Goal: Navigation & Orientation: Find specific page/section

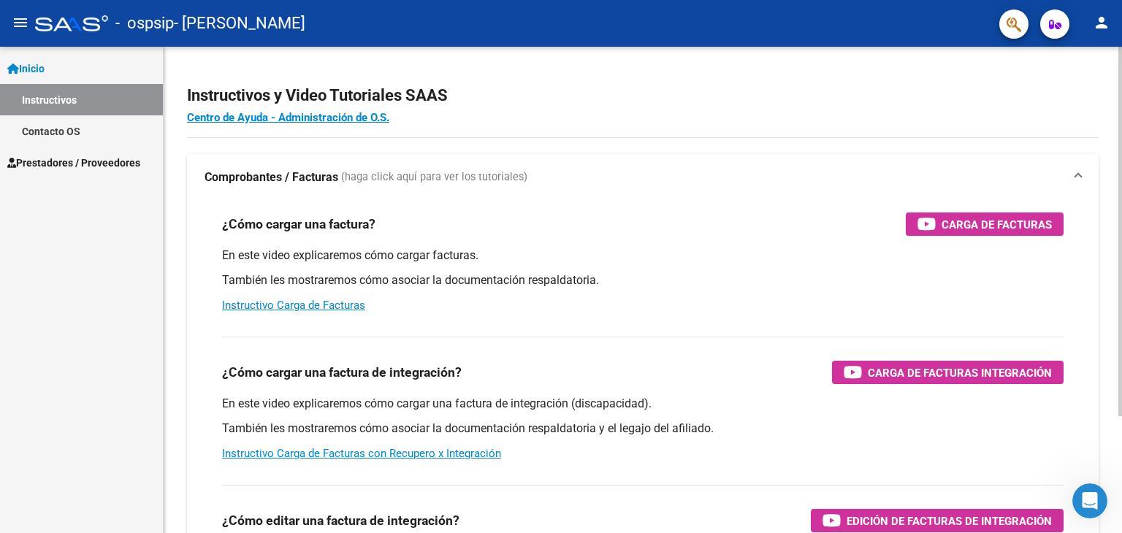
click at [1072, 16] on div "menu - ospsip - [PERSON_NAME] person Inicio Instructivos Contacto OS Prestadore…" at bounding box center [561, 266] width 1122 height 533
click at [72, 168] on span "Prestadores / Proveedores" at bounding box center [73, 163] width 133 height 16
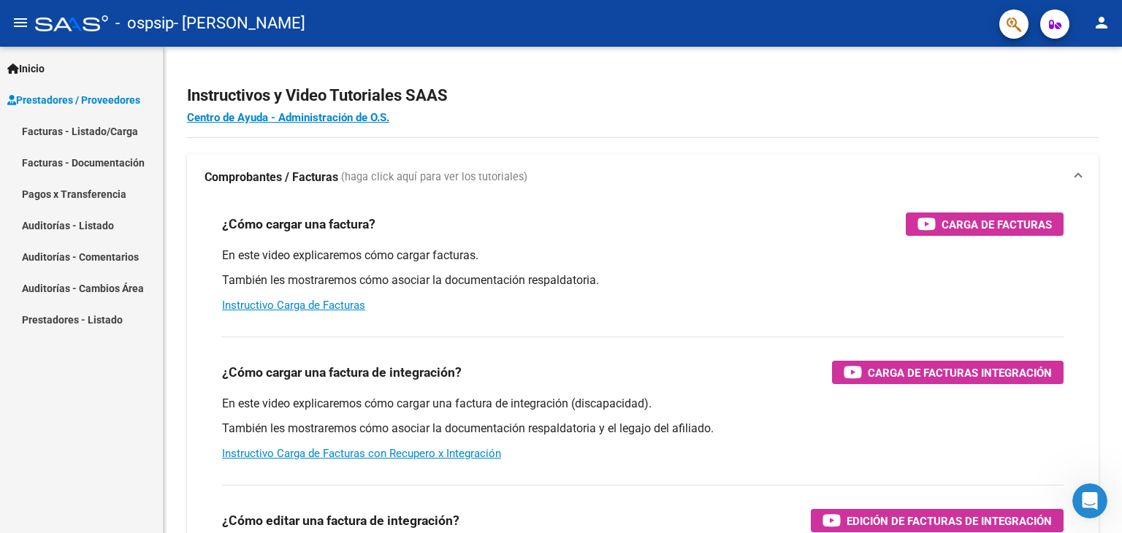
click at [73, 188] on link "Pagos x Transferencia" at bounding box center [81, 193] width 163 height 31
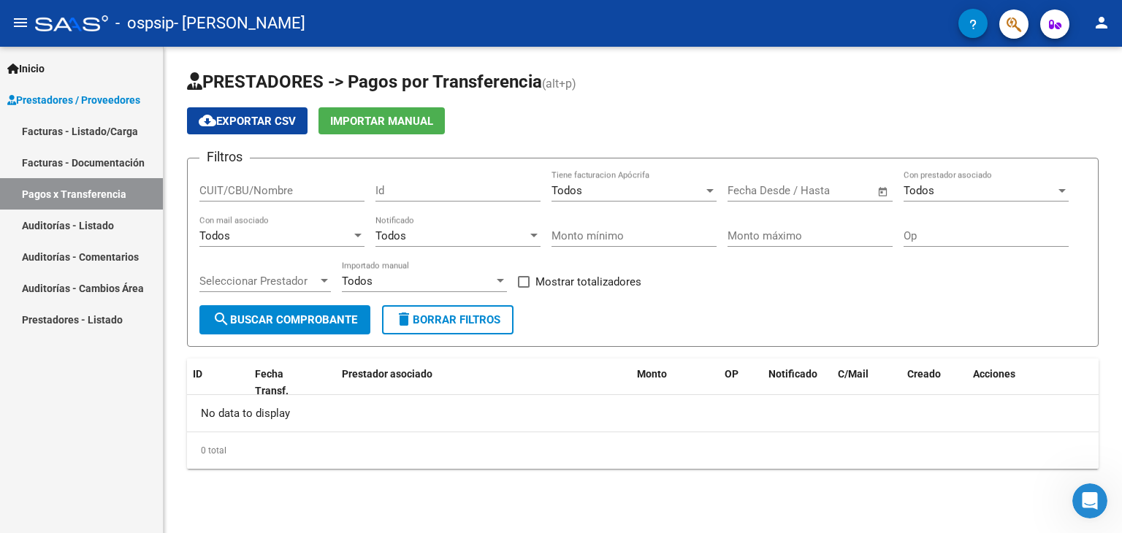
click at [65, 167] on link "Facturas - Documentación" at bounding box center [81, 162] width 163 height 31
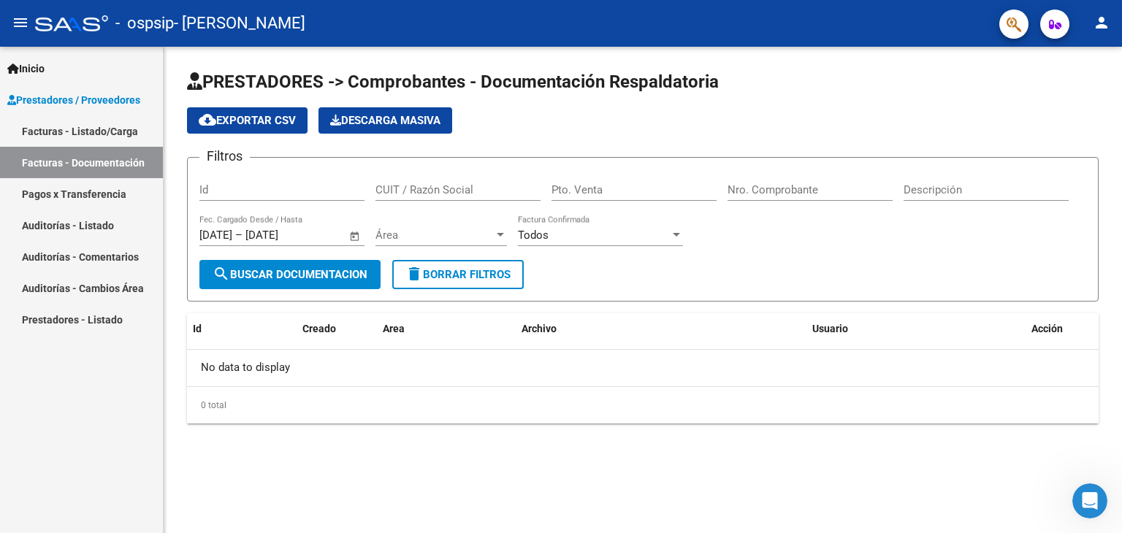
click at [61, 133] on link "Facturas - Listado/Carga" at bounding box center [81, 130] width 163 height 31
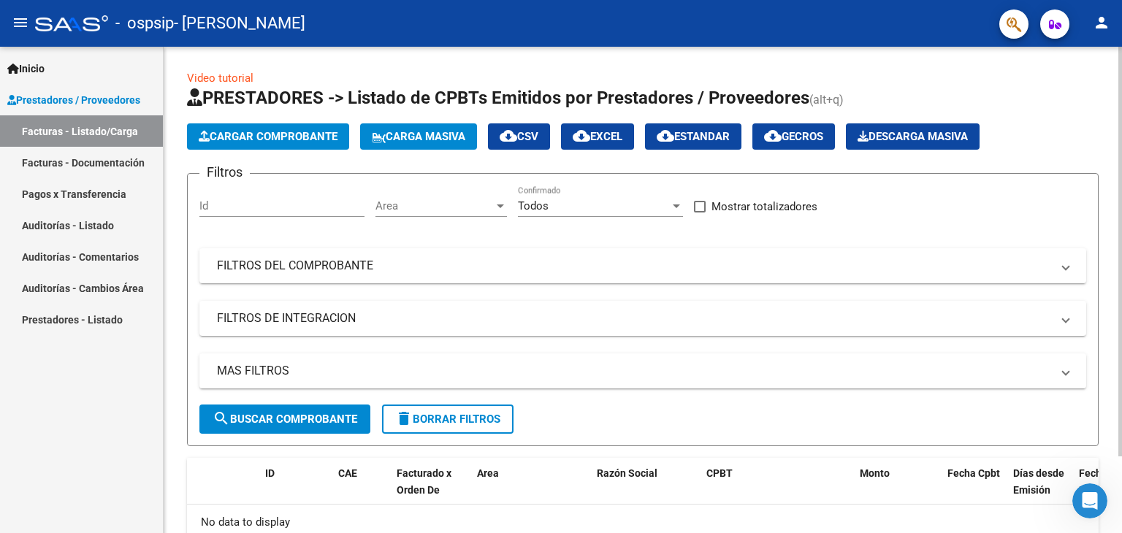
click at [1109, 75] on div "Video tutorial PRESTADORES -> Listado de CPBTs Emitidos por Prestadores / Prove…" at bounding box center [645, 336] width 962 height 578
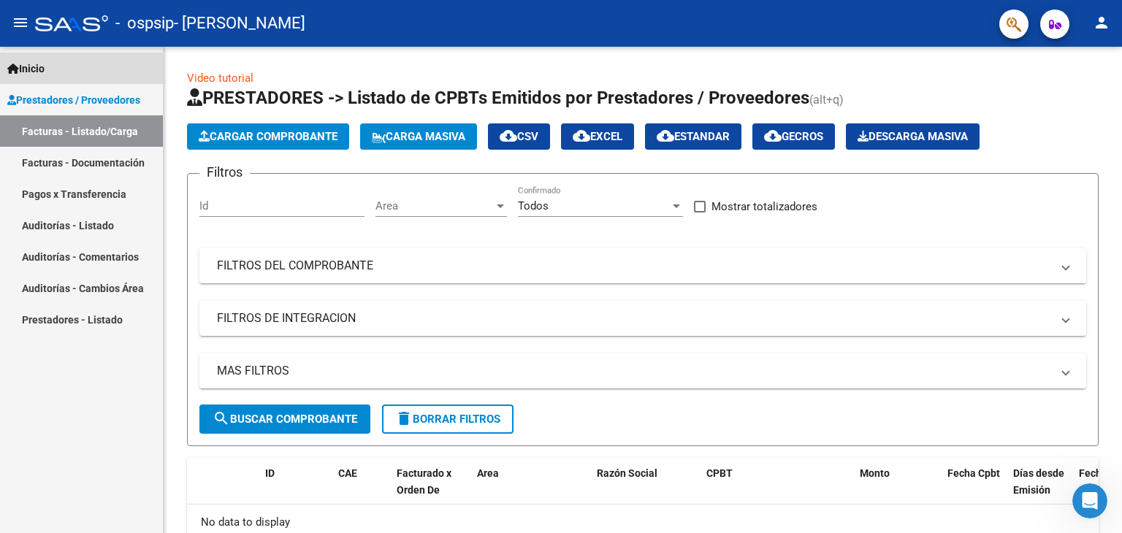
click at [39, 74] on span "Inicio" at bounding box center [25, 69] width 37 height 16
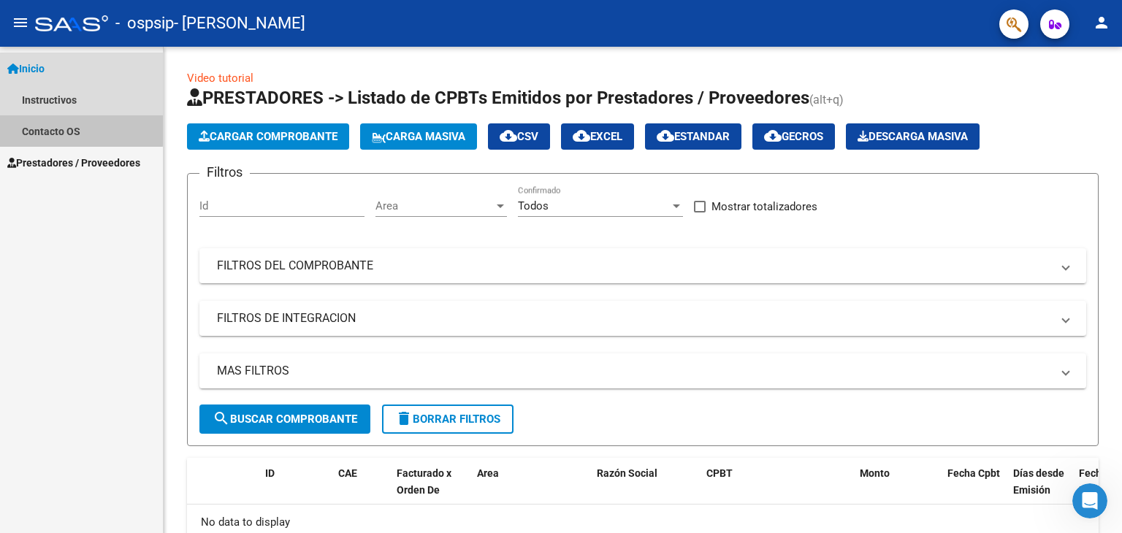
click at [37, 127] on link "Contacto OS" at bounding box center [81, 130] width 163 height 31
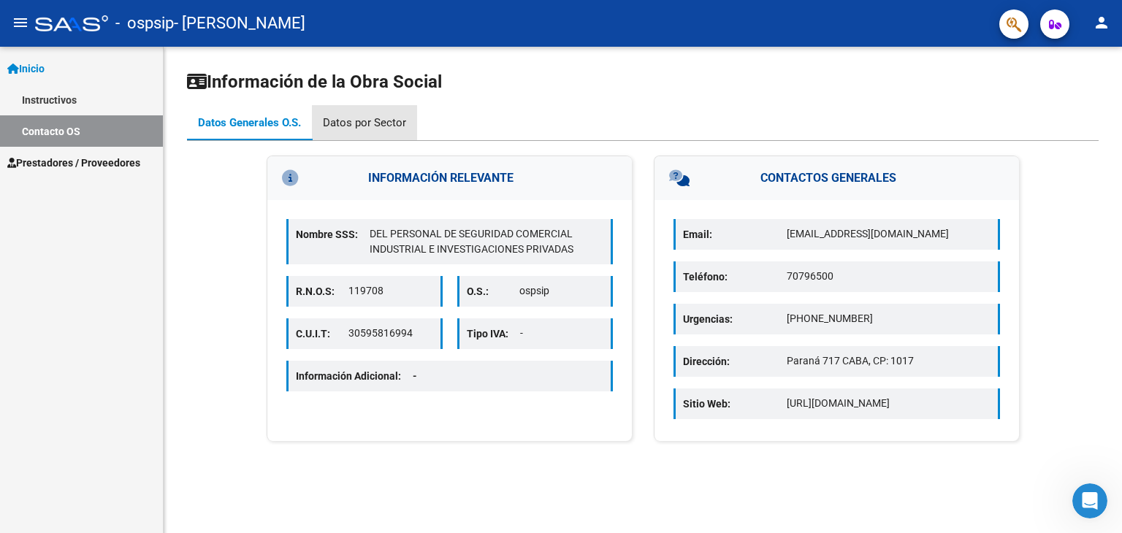
click at [371, 121] on div "Datos por Sector" at bounding box center [364, 123] width 83 height 16
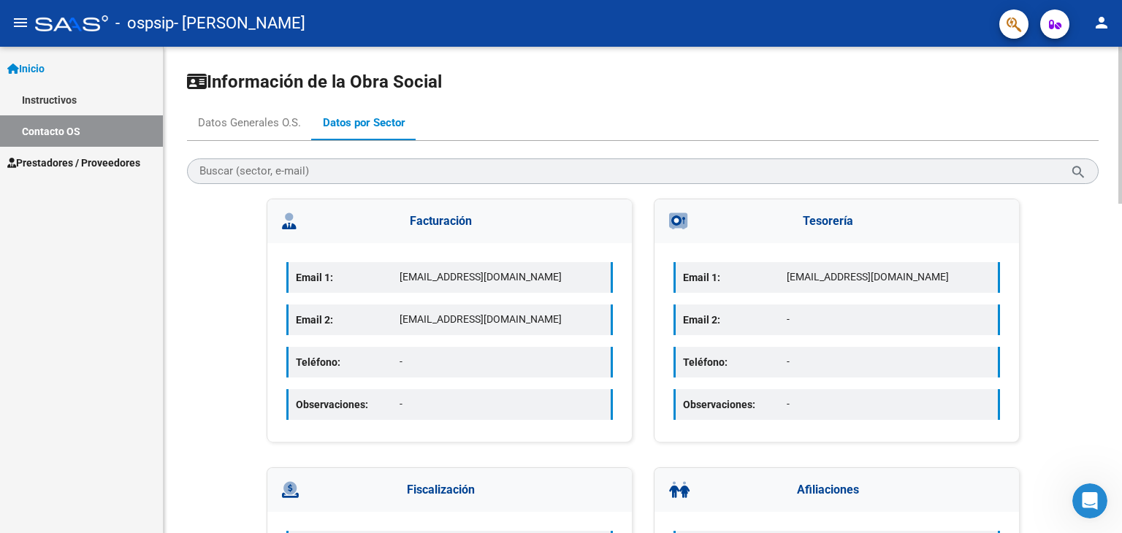
click at [1121, 68] on div at bounding box center [1120, 125] width 4 height 157
click at [1107, 24] on mat-icon "person" at bounding box center [1102, 23] width 18 height 18
click at [1085, 58] on button "person Mi Perfil" at bounding box center [1071, 61] width 89 height 35
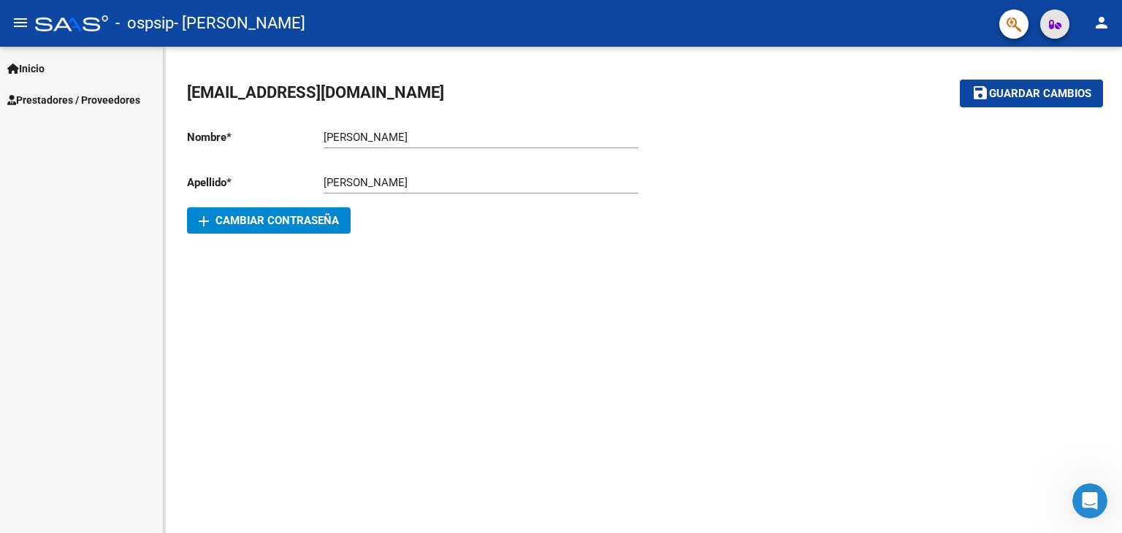
click at [1056, 27] on icon "button" at bounding box center [1055, 24] width 12 height 11
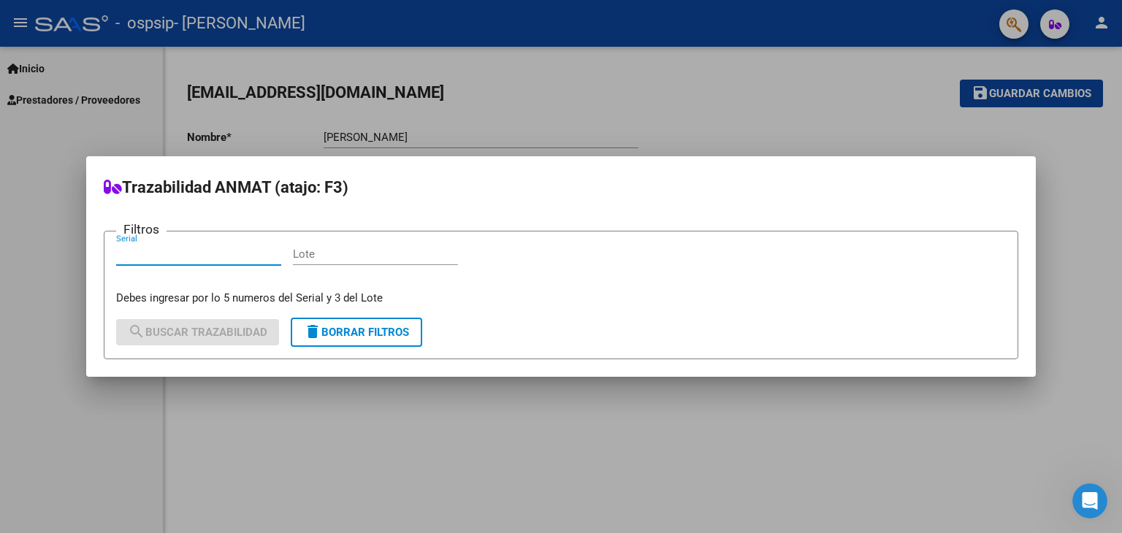
click at [576, 400] on div at bounding box center [561, 266] width 1122 height 533
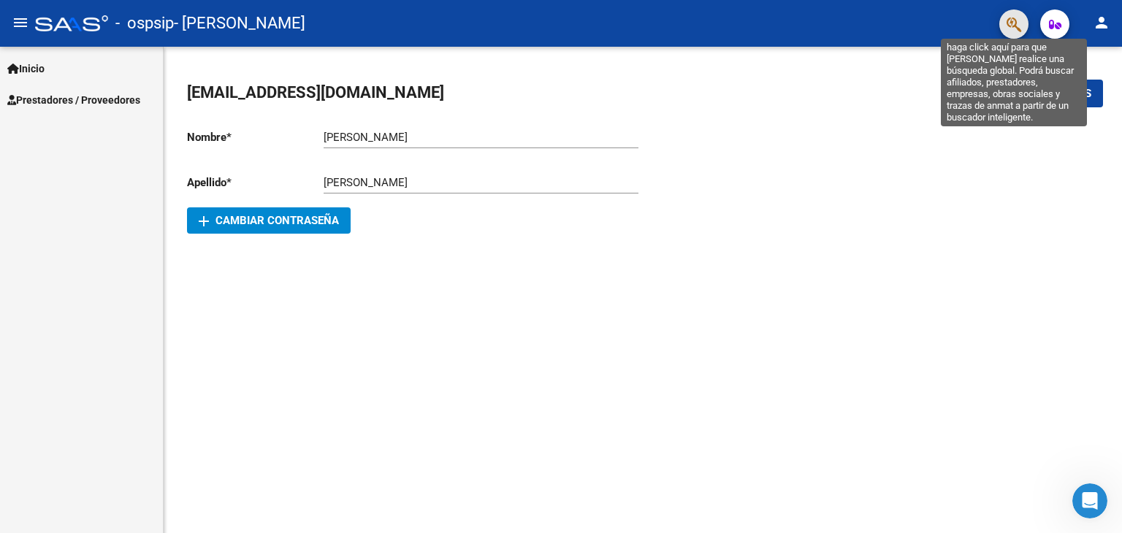
click at [1015, 30] on icon "button" at bounding box center [1013, 24] width 15 height 17
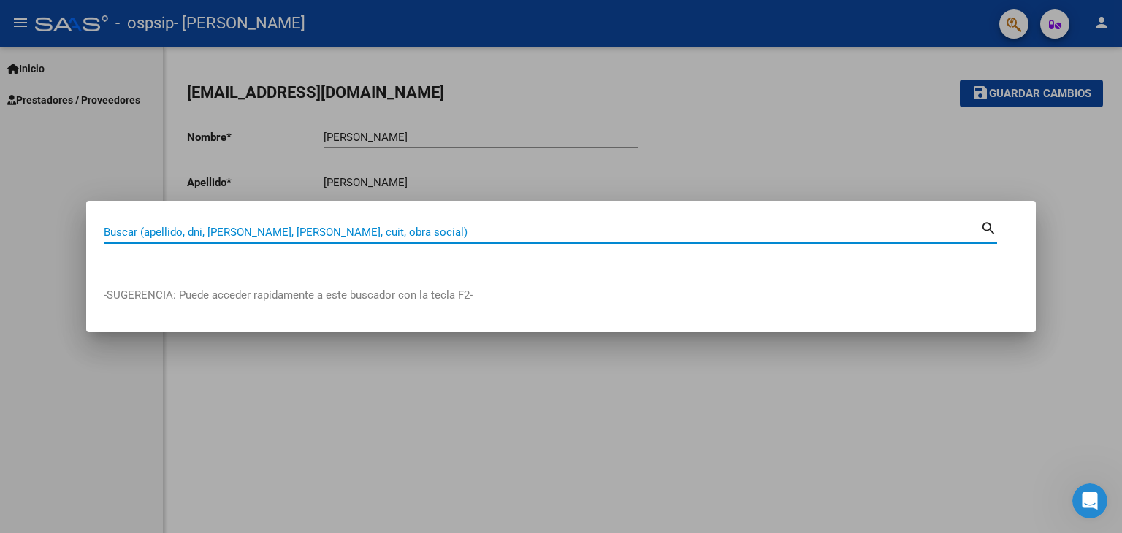
click at [534, 418] on div at bounding box center [561, 266] width 1122 height 533
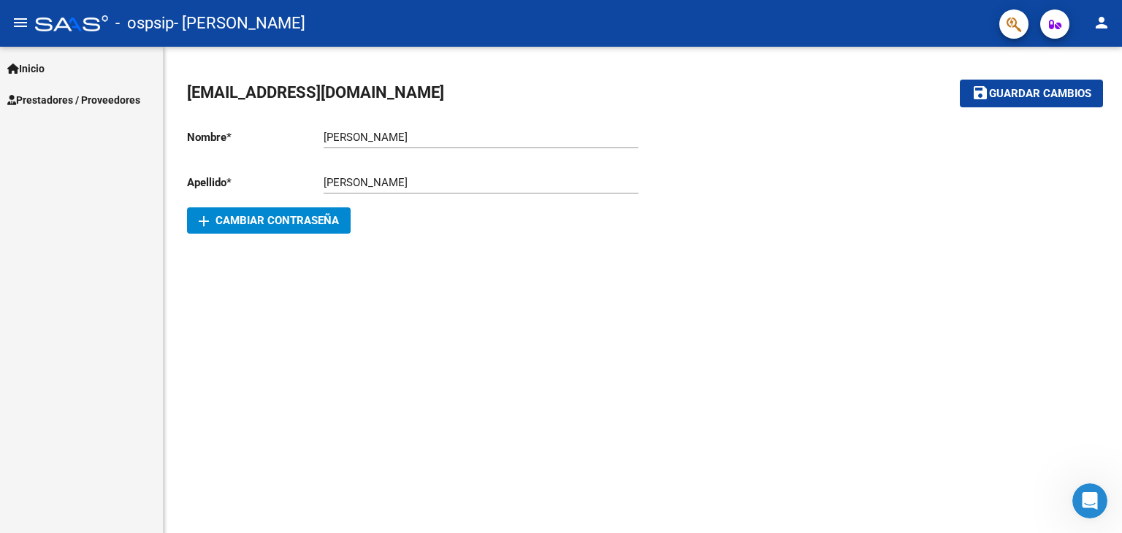
drag, startPoint x: 0, startPoint y: 21, endPoint x: 27, endPoint y: 22, distance: 27.0
click at [27, 22] on mat-toolbar "menu - ospsip - [PERSON_NAME] person" at bounding box center [561, 23] width 1122 height 47
click at [27, 22] on mat-icon "menu" at bounding box center [21, 23] width 18 height 18
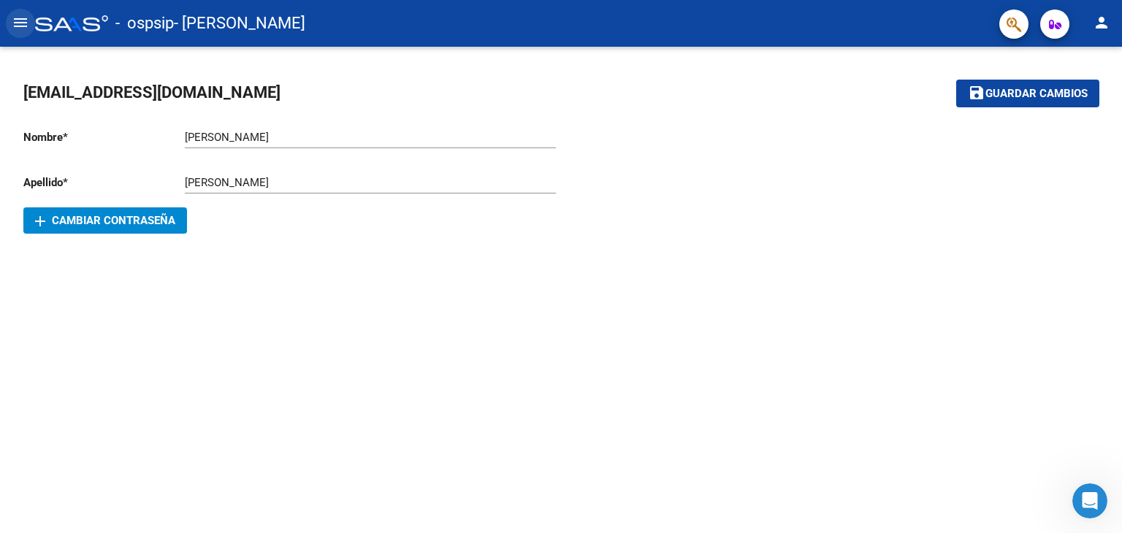
click at [18, 29] on mat-icon "menu" at bounding box center [21, 23] width 18 height 18
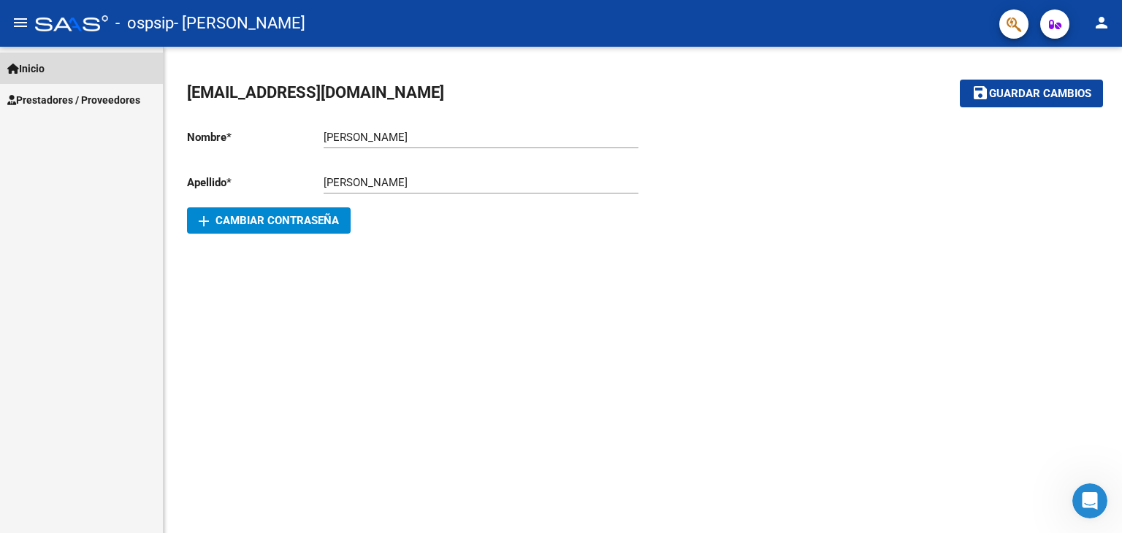
click at [26, 67] on span "Inicio" at bounding box center [25, 69] width 37 height 16
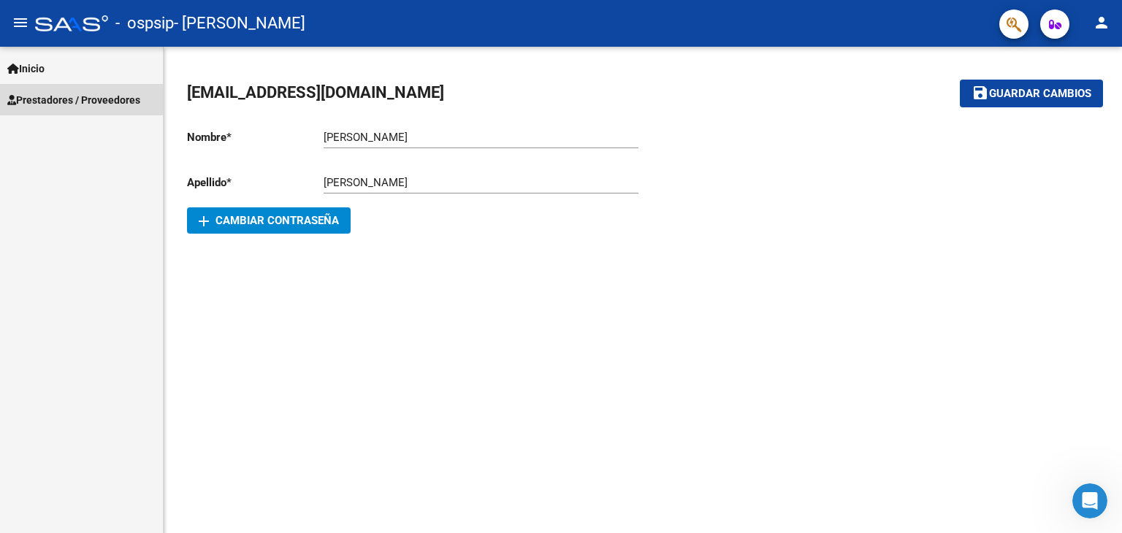
click at [33, 96] on span "Prestadores / Proveedores" at bounding box center [73, 100] width 133 height 16
